Goal: Book appointment/travel/reservation

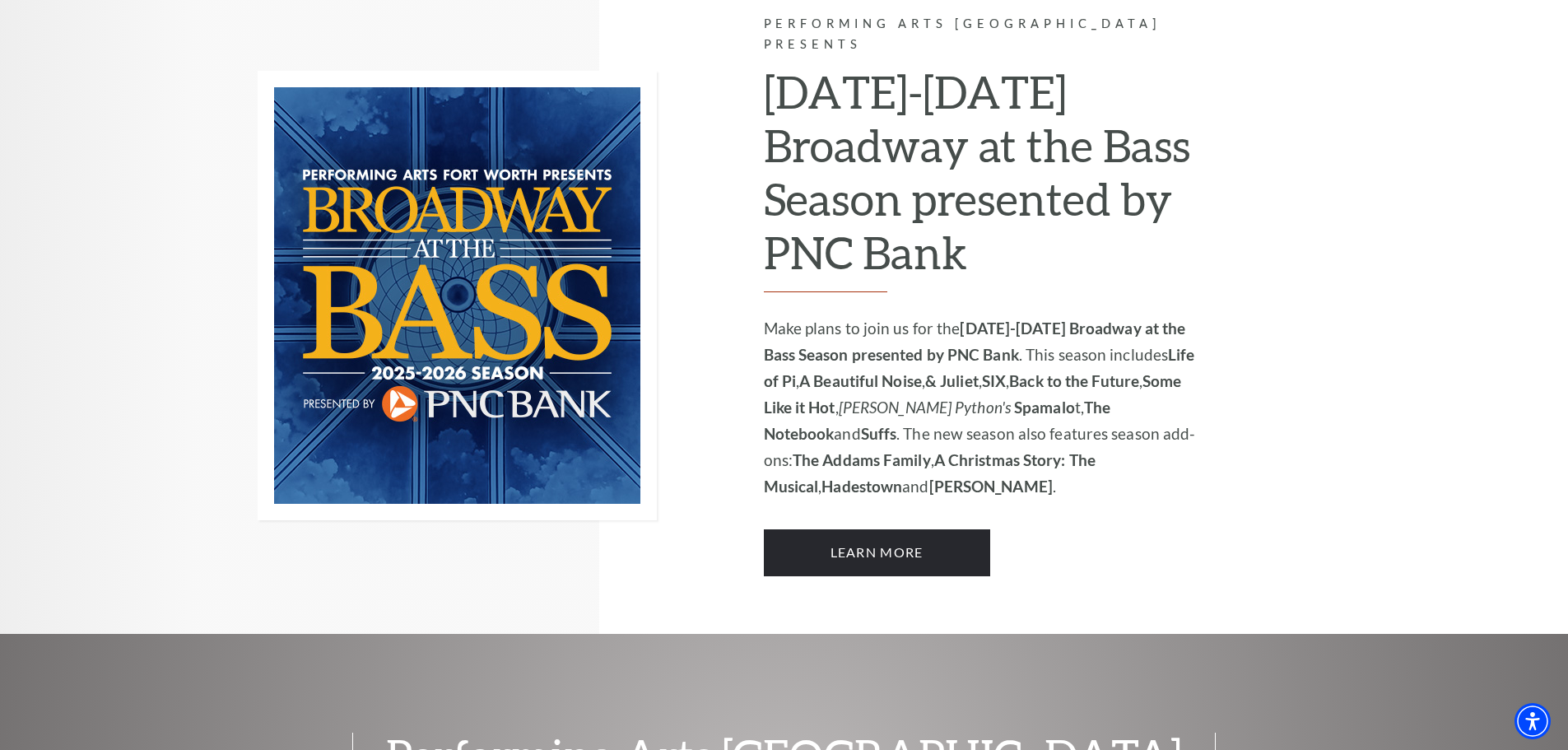
scroll to position [1156, 0]
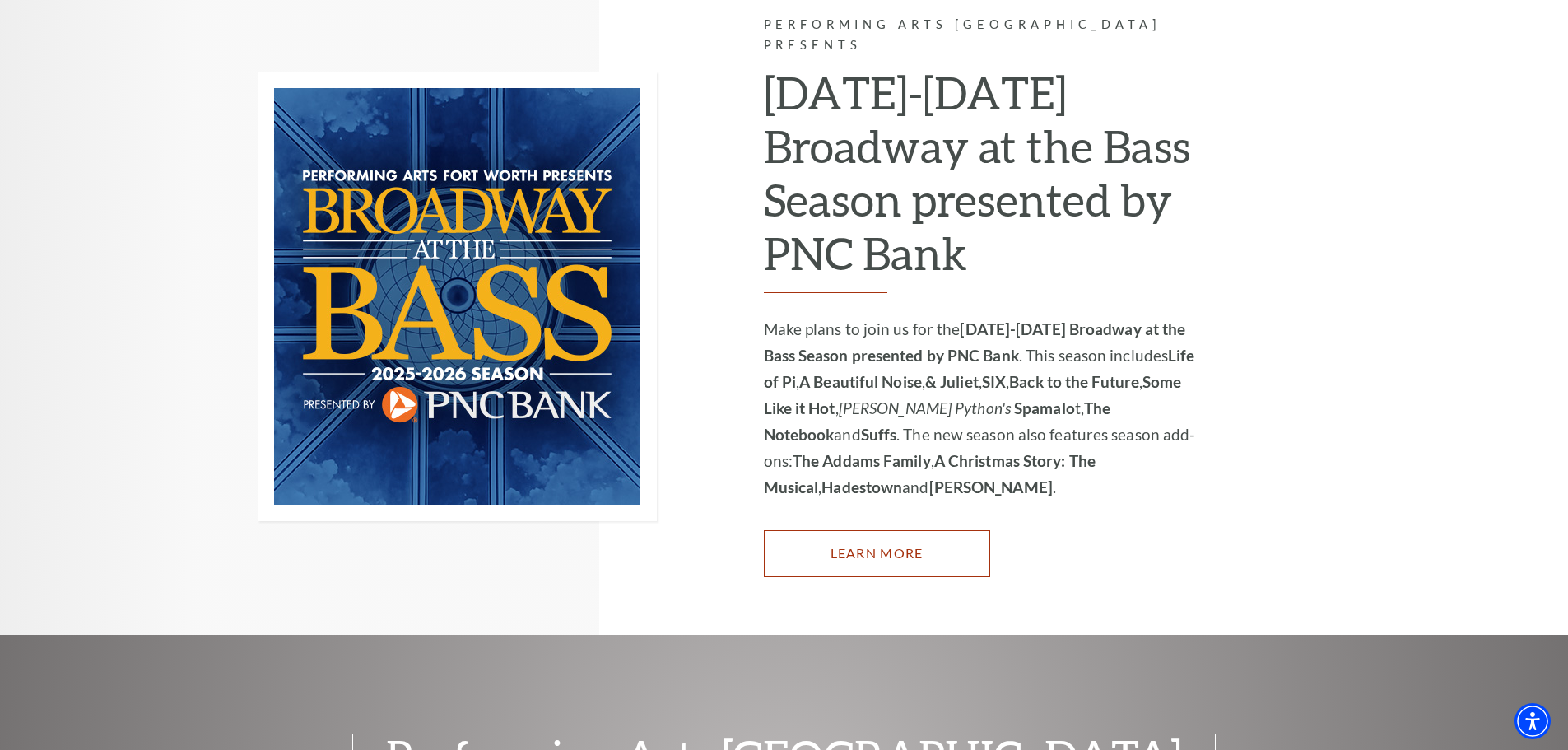
click at [980, 530] on link "Learn More" at bounding box center [876, 552] width 226 height 46
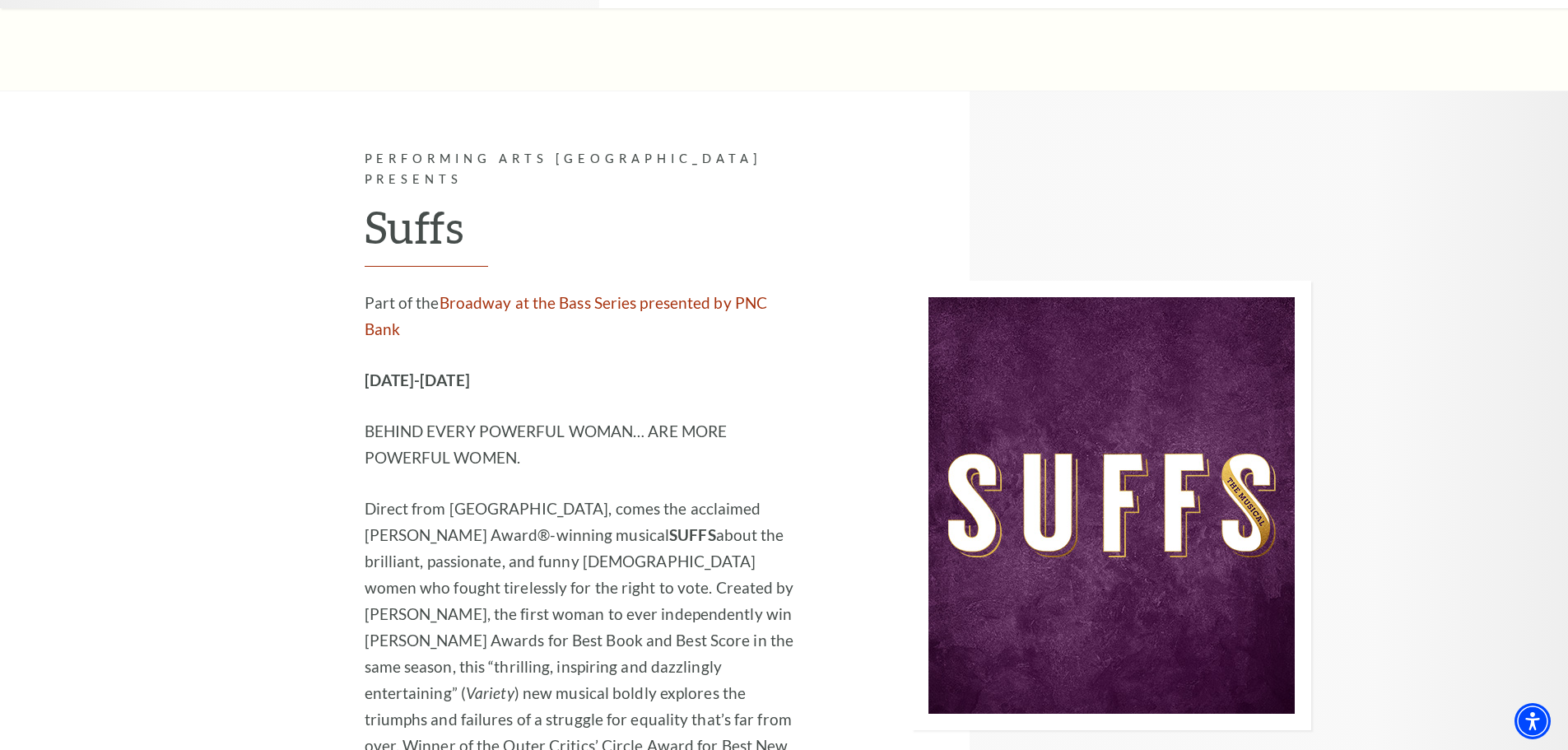
scroll to position [11917, 0]
